Goal: Task Accomplishment & Management: Complete application form

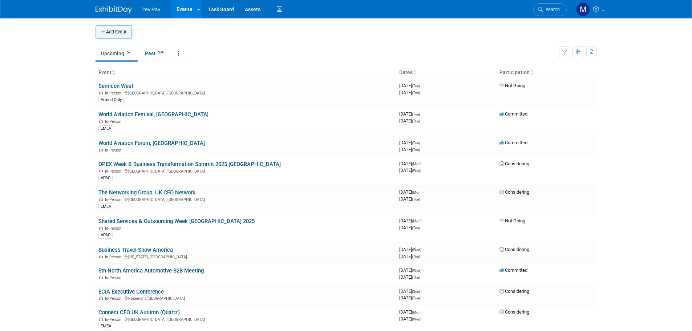
click at [121, 29] on button "Add Event" at bounding box center [114, 31] width 36 height 13
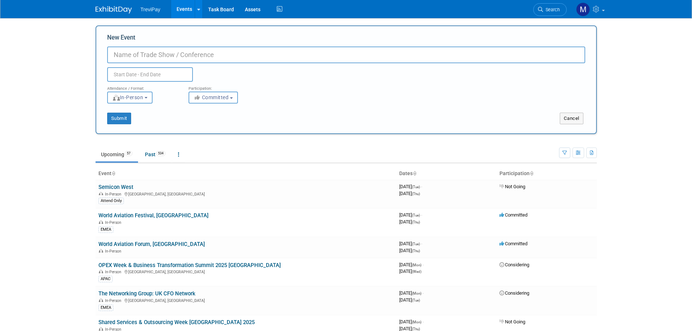
paste input "Convergence Summit"
type input "Convergence Summit"
click at [212, 102] on button "Committed" at bounding box center [212, 98] width 49 height 12
click at [218, 123] on label "Considering" at bounding box center [216, 124] width 48 height 9
click at [195, 123] on input "Considering" at bounding box center [193, 125] width 5 height 5
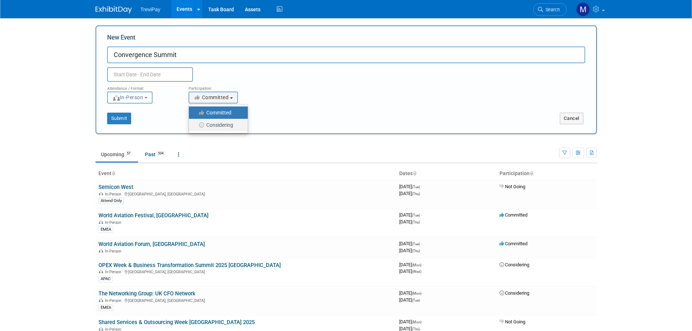
select select "2"
click at [136, 77] on input "text" at bounding box center [150, 74] width 86 height 15
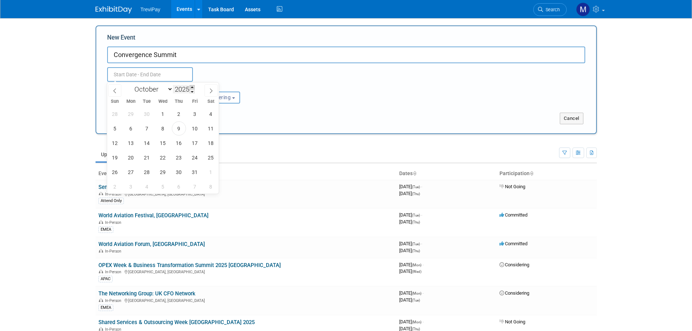
click at [193, 87] on span at bounding box center [192, 87] width 5 height 4
type input "2026"
click at [156, 87] on select "January February March April May June July August September October November De…" at bounding box center [152, 89] width 42 height 9
select select "4"
click at [131, 85] on select "January February March April May June July August September October November De…" at bounding box center [152, 89] width 42 height 9
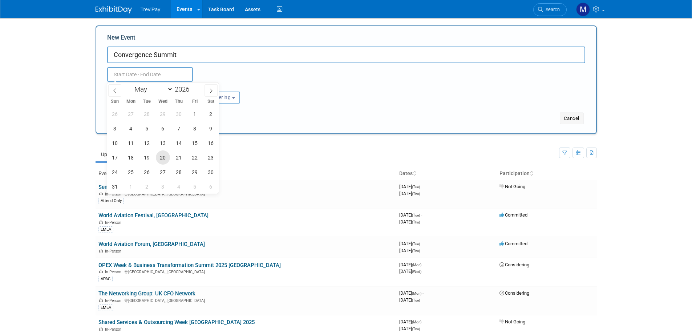
click at [163, 155] on span "20" at bounding box center [163, 157] width 14 height 14
type input "[DATE] to [DATE]"
click at [276, 96] on div "Attendance / Format: <img src="https://www.exhibitday.com/Images/Format-InPerso…" at bounding box center [346, 93] width 489 height 22
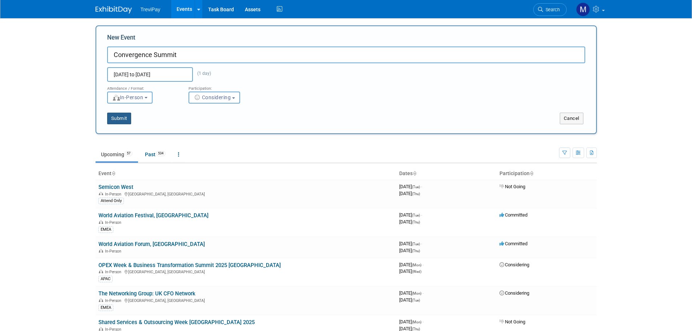
click at [120, 119] on button "Submit" at bounding box center [119, 119] width 24 height 12
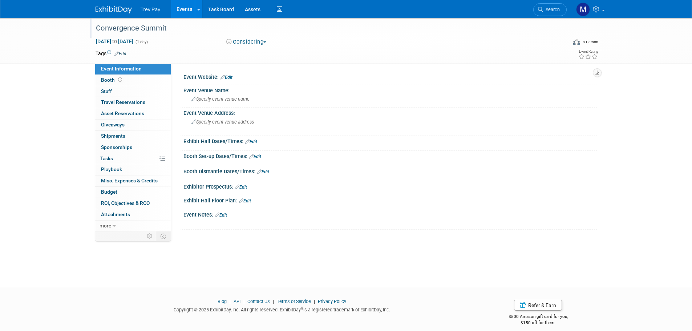
click at [172, 29] on div "Convergence Summit" at bounding box center [324, 28] width 462 height 13
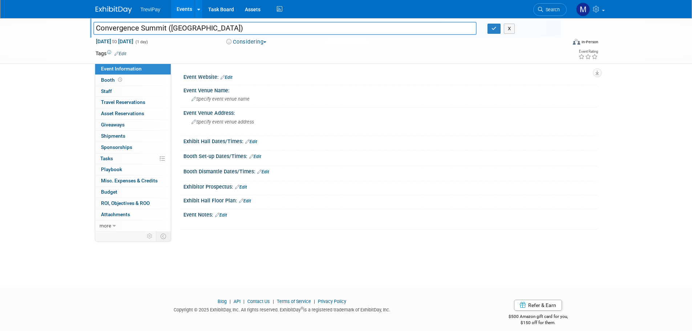
type input "Convergence Summit ([GEOGRAPHIC_DATA])"
click at [126, 53] on link "Edit" at bounding box center [120, 53] width 12 height 5
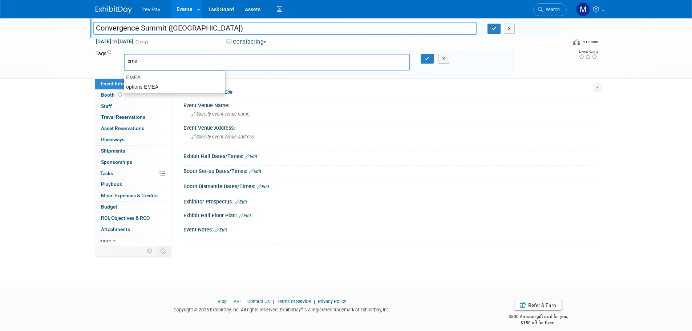
type input "emea"
click at [135, 77] on div "EMEA" at bounding box center [175, 77] width 102 height 10
type input "EMEA"
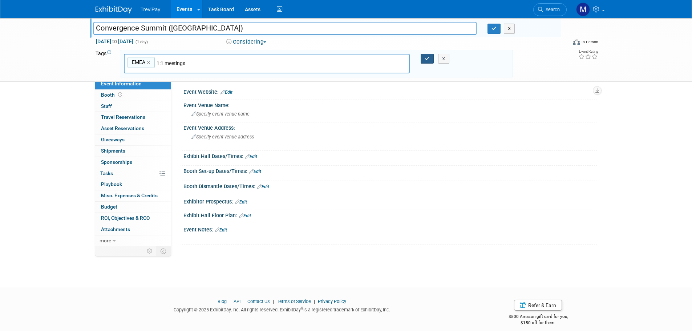
type input "1:1 meetings"
click at [430, 58] on button "button" at bounding box center [427, 59] width 13 height 10
type input "EMEA,1:1 meetings"
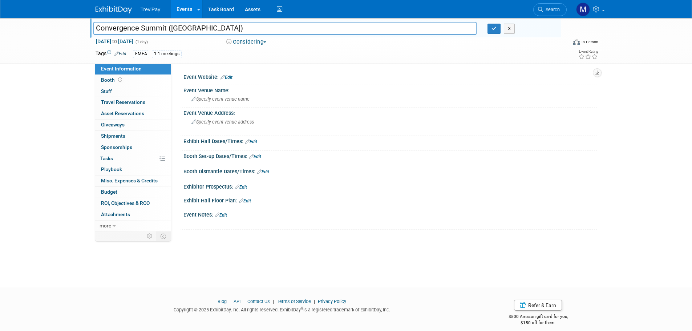
click at [225, 213] on link "Edit" at bounding box center [221, 214] width 12 height 5
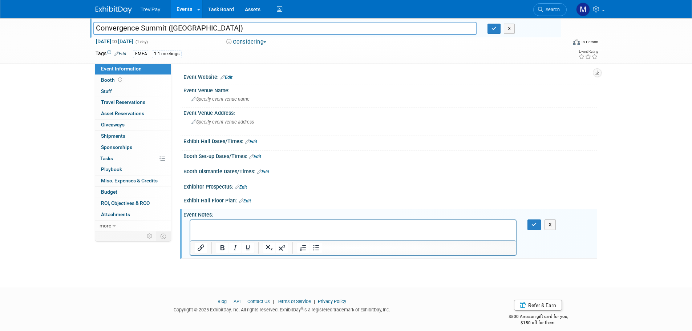
click at [251, 225] on p "Rich Text Area. Press ALT-0 for help." at bounding box center [352, 226] width 317 height 7
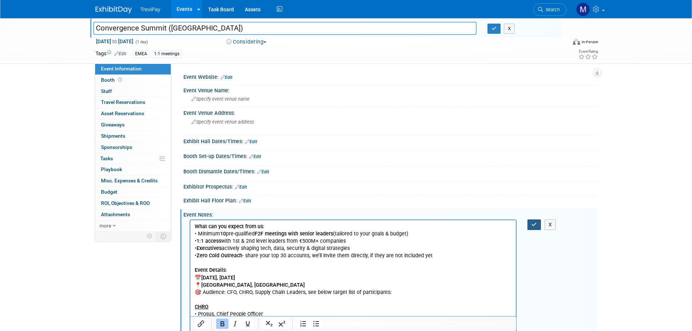
click at [536, 227] on icon "button" at bounding box center [533, 224] width 5 height 5
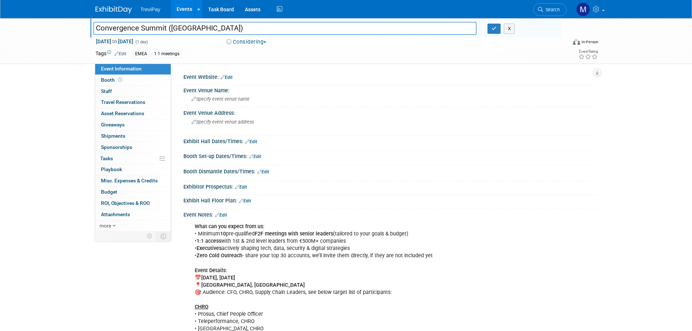
click at [224, 214] on link "Edit" at bounding box center [221, 214] width 12 height 5
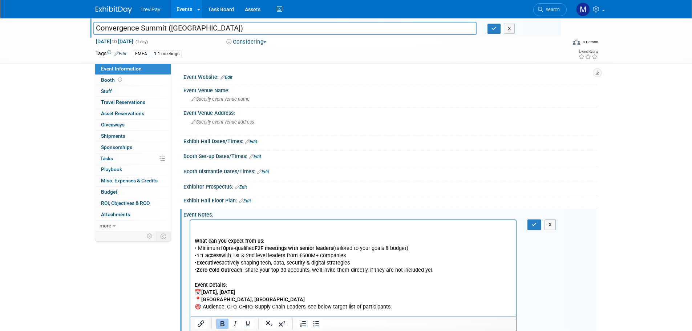
click at [198, 230] on p "Rich Text Area. Press ALT-0 for help." at bounding box center [352, 233] width 317 height 7
click at [199, 225] on p "Rich Text Area. Press ALT-0 for help." at bounding box center [352, 226] width 317 height 7
click at [535, 222] on icon "button" at bounding box center [533, 224] width 5 height 5
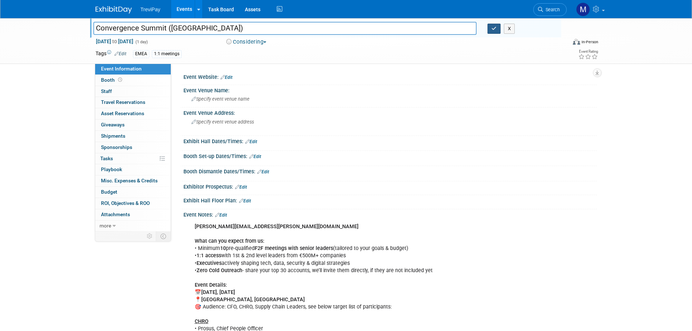
click at [494, 27] on icon "button" at bounding box center [493, 28] width 5 height 5
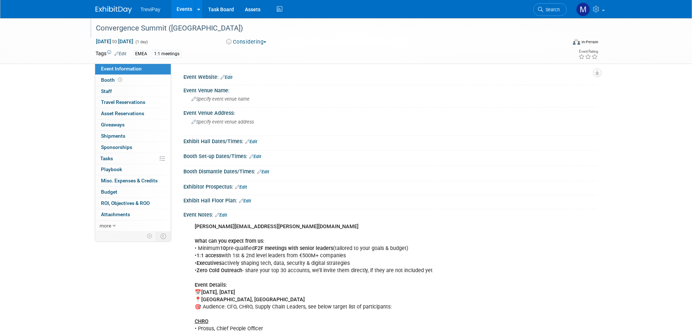
click at [187, 7] on link "Events" at bounding box center [184, 9] width 27 height 18
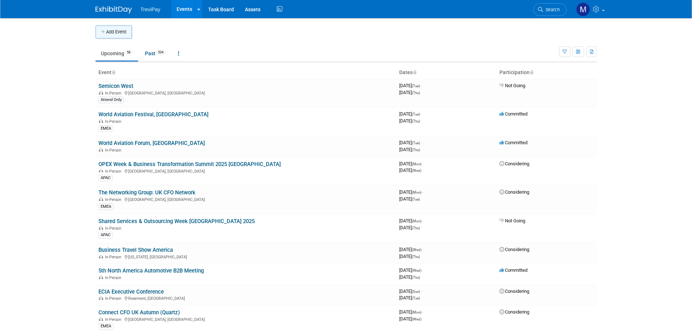
click at [111, 32] on button "Add Event" at bounding box center [114, 31] width 36 height 13
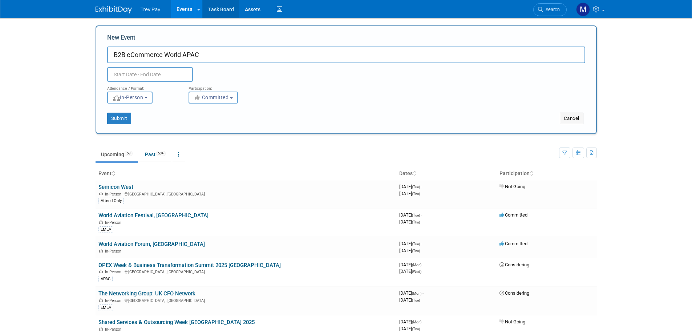
type input "B2B eCommerce World APAC"
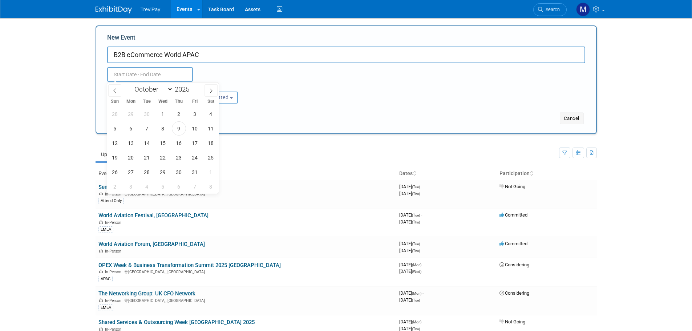
click at [139, 75] on input "text" at bounding box center [150, 74] width 86 height 15
click at [192, 88] on span at bounding box center [192, 87] width 5 height 4
type input "2026"
click at [167, 89] on select "January February March April May June July August September October November De…" at bounding box center [152, 89] width 42 height 9
select select "6"
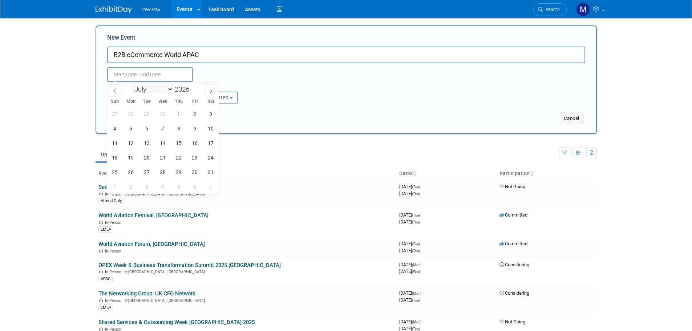
click at [131, 85] on select "January February March April May June July August September October November De…" at bounding box center [152, 89] width 42 height 9
click at [146, 174] on span "28" at bounding box center [147, 172] width 14 height 14
click at [161, 173] on span "29" at bounding box center [163, 172] width 14 height 14
type input "Jul 28, 2026 to Jul 29, 2026"
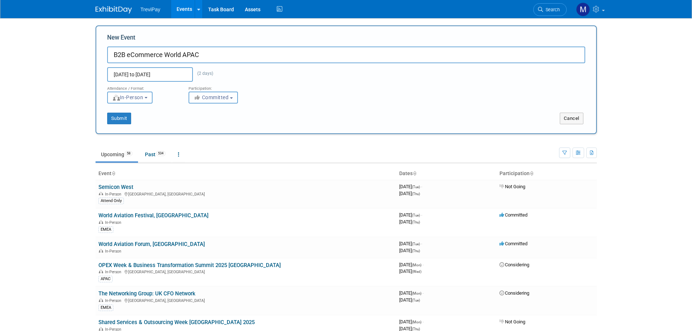
click at [215, 100] on button "Committed" at bounding box center [212, 98] width 49 height 12
click at [218, 125] on label "Considering" at bounding box center [216, 124] width 48 height 9
click at [195, 125] on input "Considering" at bounding box center [193, 125] width 5 height 5
select select "2"
click at [126, 117] on button "Submit" at bounding box center [119, 119] width 24 height 12
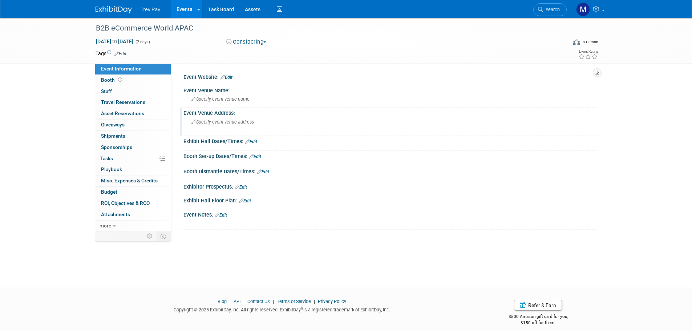
click at [224, 124] on span "Specify event venue address" at bounding box center [222, 121] width 62 height 5
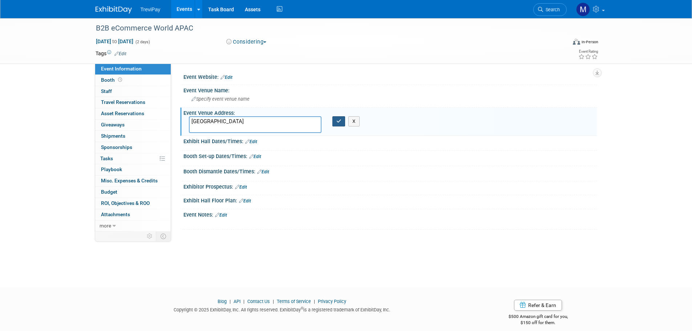
type textarea "Melbourne"
click at [335, 122] on button "button" at bounding box center [338, 121] width 13 height 10
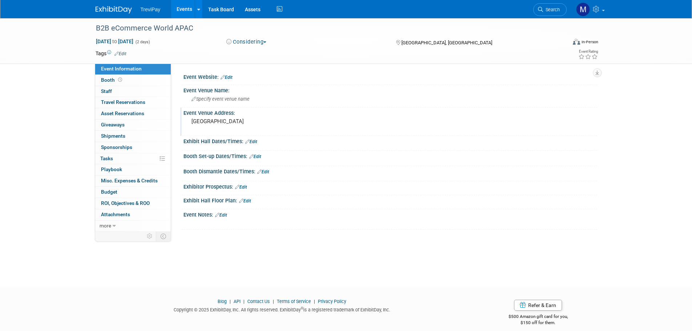
click at [225, 215] on link "Edit" at bounding box center [221, 214] width 12 height 5
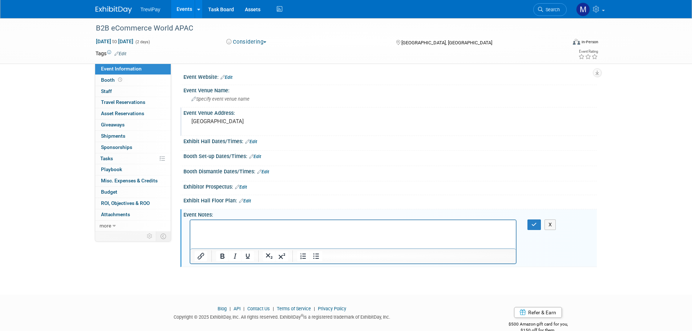
click at [243, 184] on link "Edit" at bounding box center [241, 186] width 12 height 5
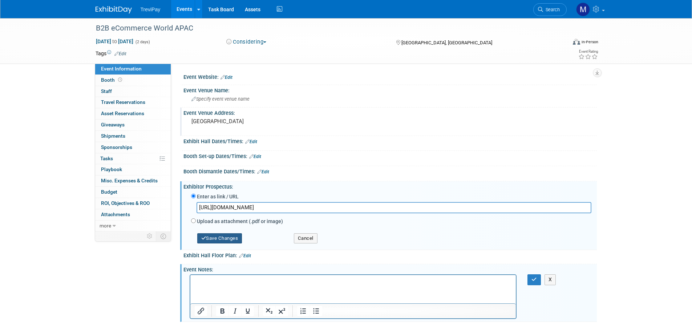
type input "https://app-eu1.hubspotdocuments.com/documents/143135014/view/1226747913?access…"
click at [228, 236] on button "Save Changes" at bounding box center [219, 238] width 45 height 10
